Goal: Find specific page/section: Find specific page/section

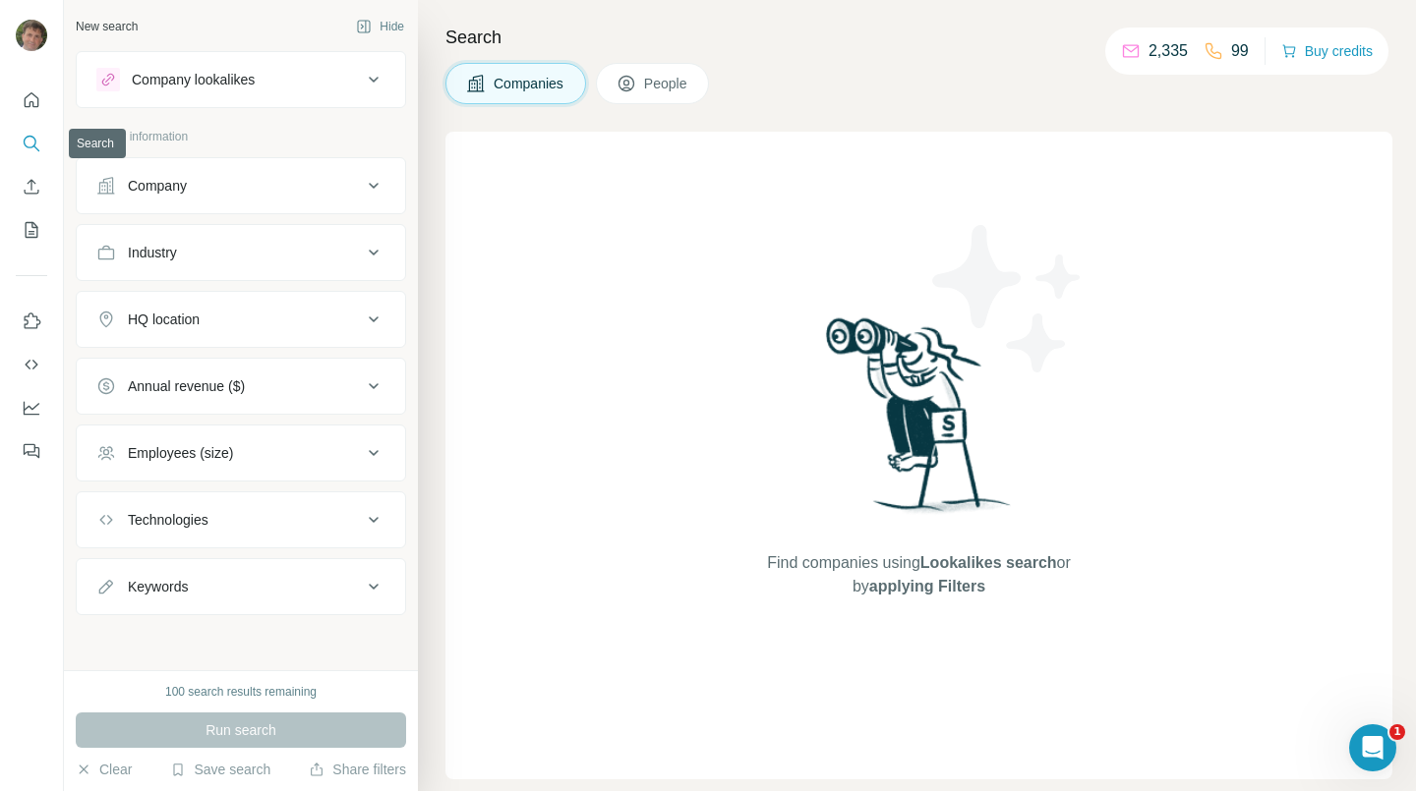
click at [29, 134] on icon "Search" at bounding box center [32, 144] width 20 height 20
click at [31, 145] on icon "Search" at bounding box center [32, 144] width 20 height 20
click at [84, 146] on div "Company information" at bounding box center [241, 142] width 330 height 29
click at [29, 108] on icon "Quick start" at bounding box center [32, 100] width 20 height 20
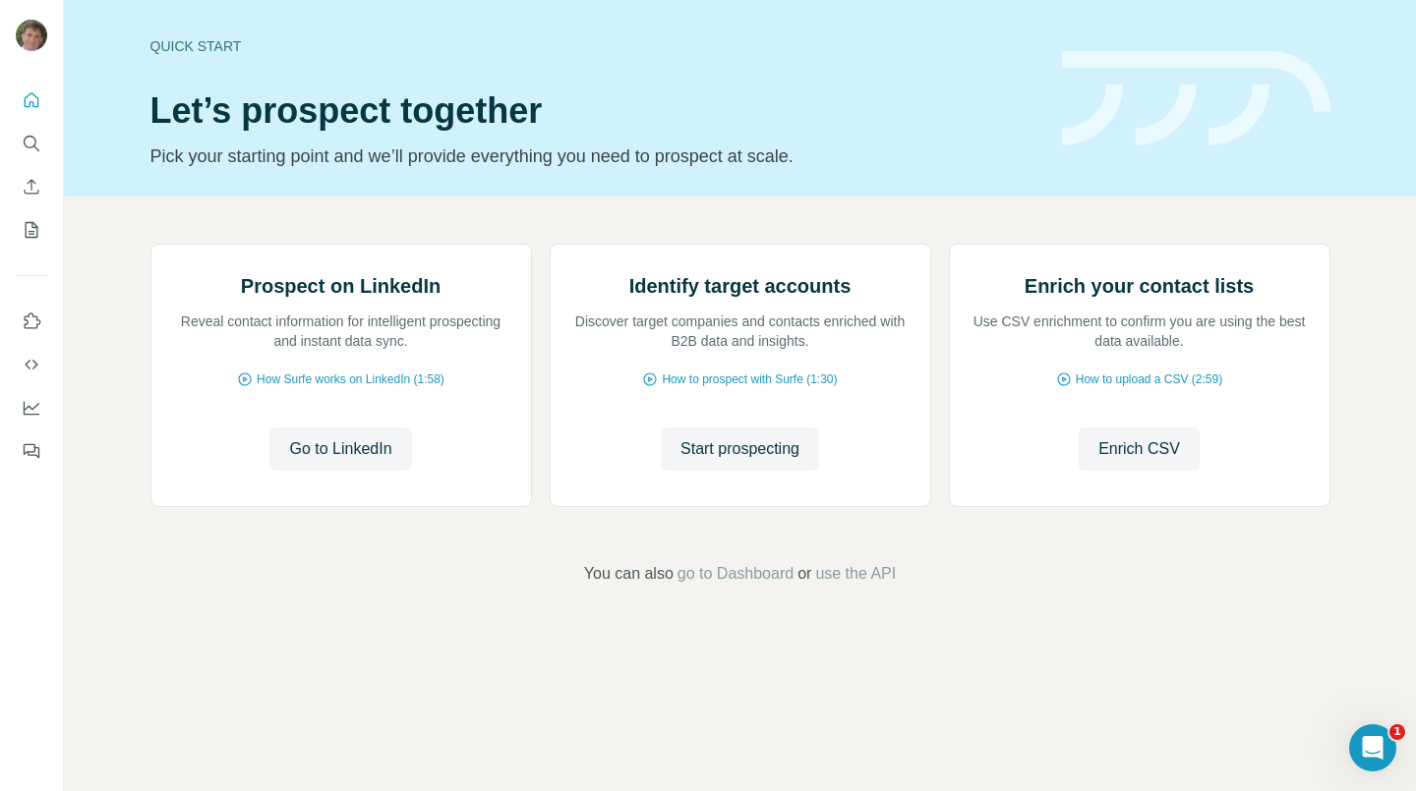
scroll to position [54, 0]
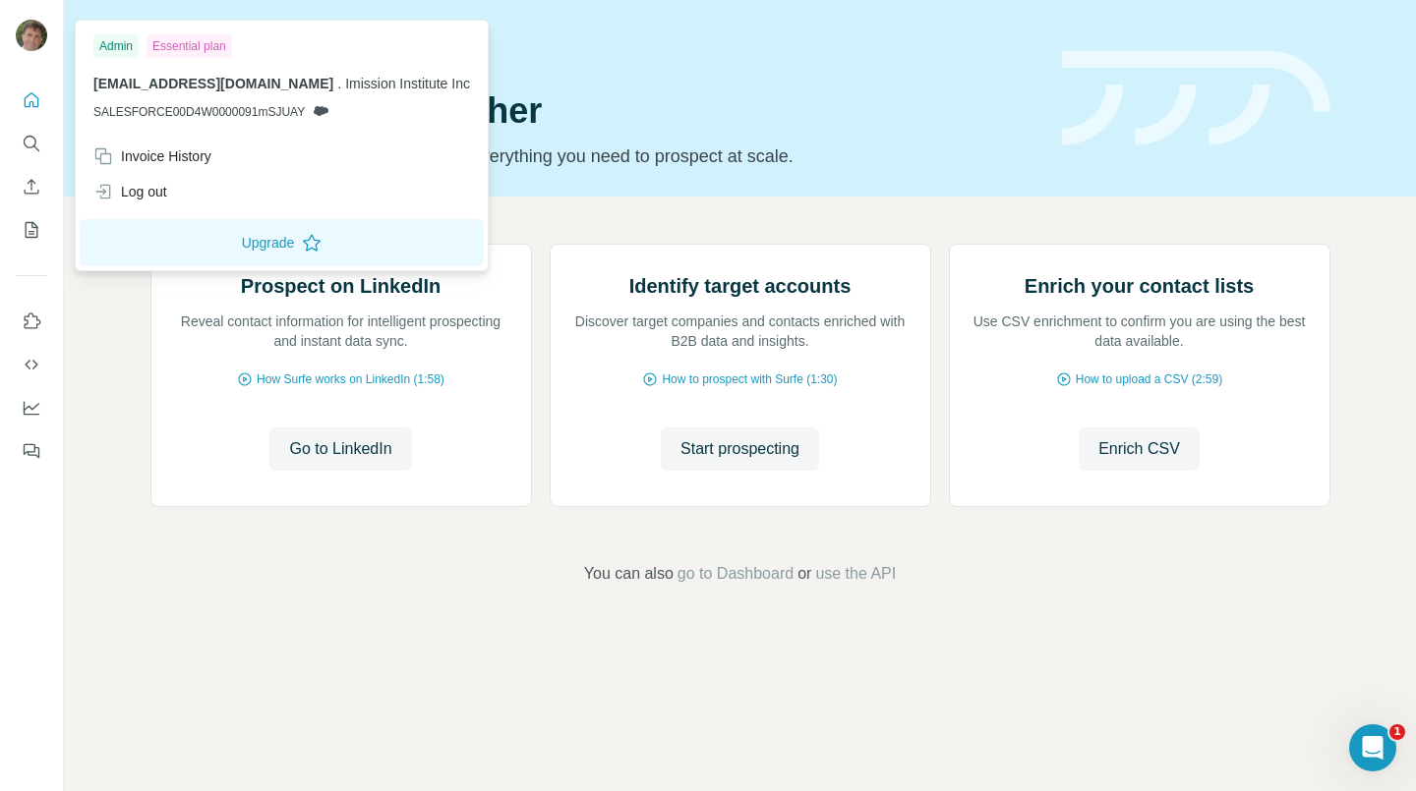
click at [31, 32] on img at bounding box center [31, 35] width 31 height 31
click at [265, 245] on button "Upgrade" at bounding box center [282, 242] width 404 height 47
